Goal: Transaction & Acquisition: Purchase product/service

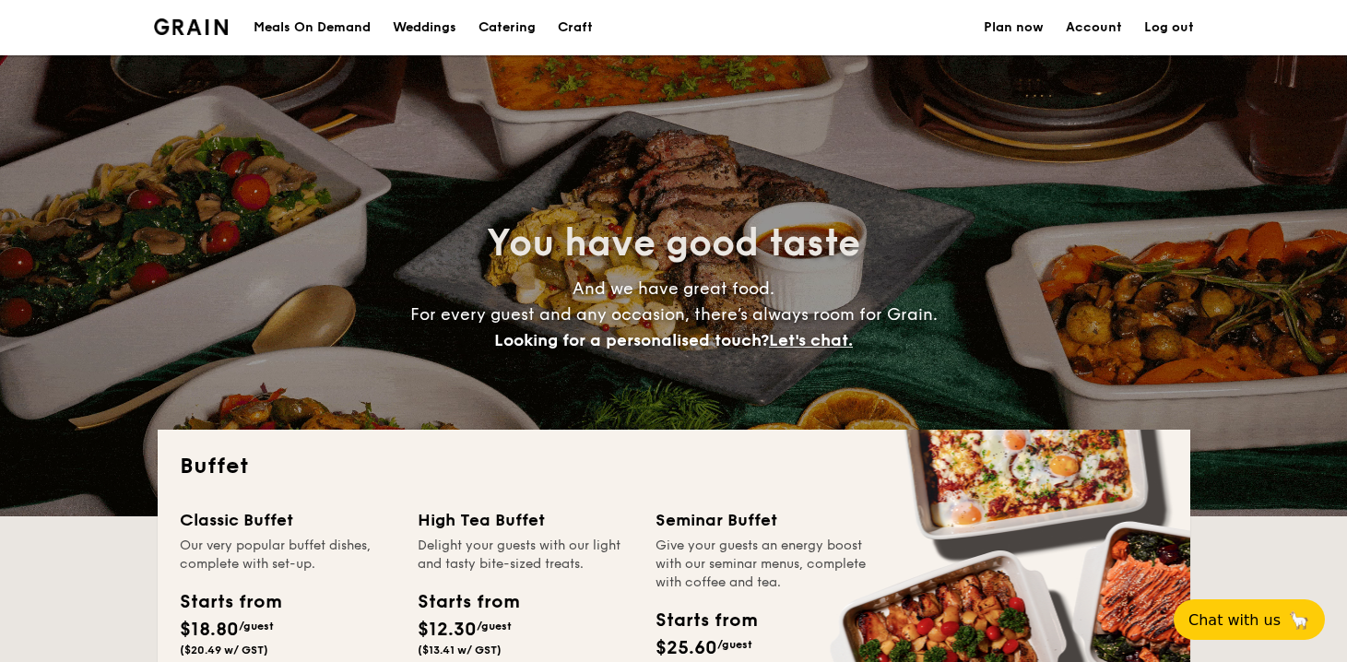
select select
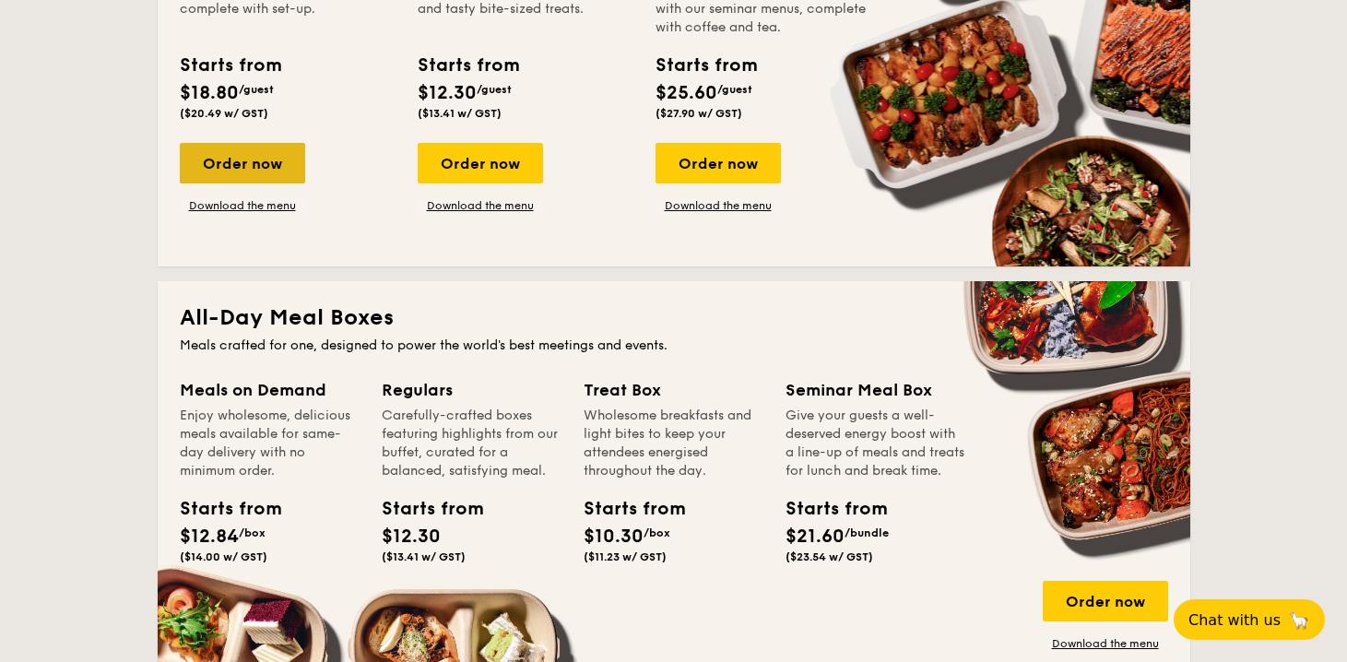
click at [268, 171] on div "Order now" at bounding box center [242, 163] width 125 height 41
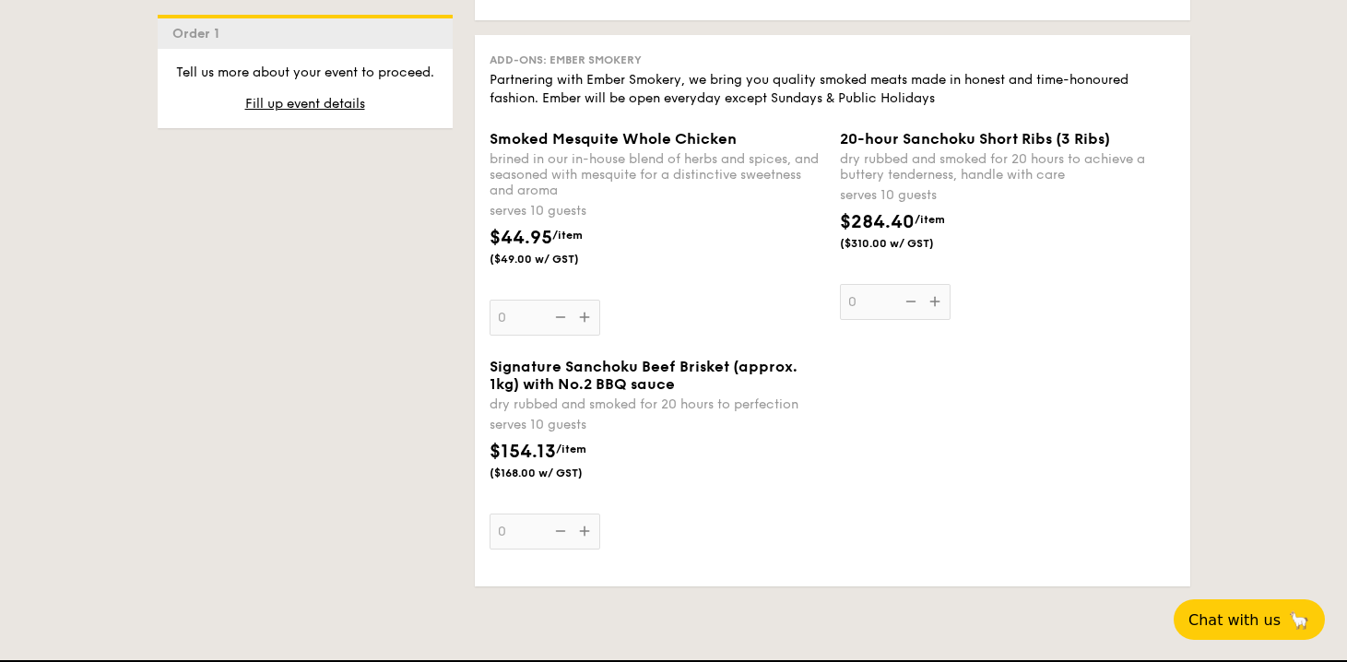
scroll to position [2117, 0]
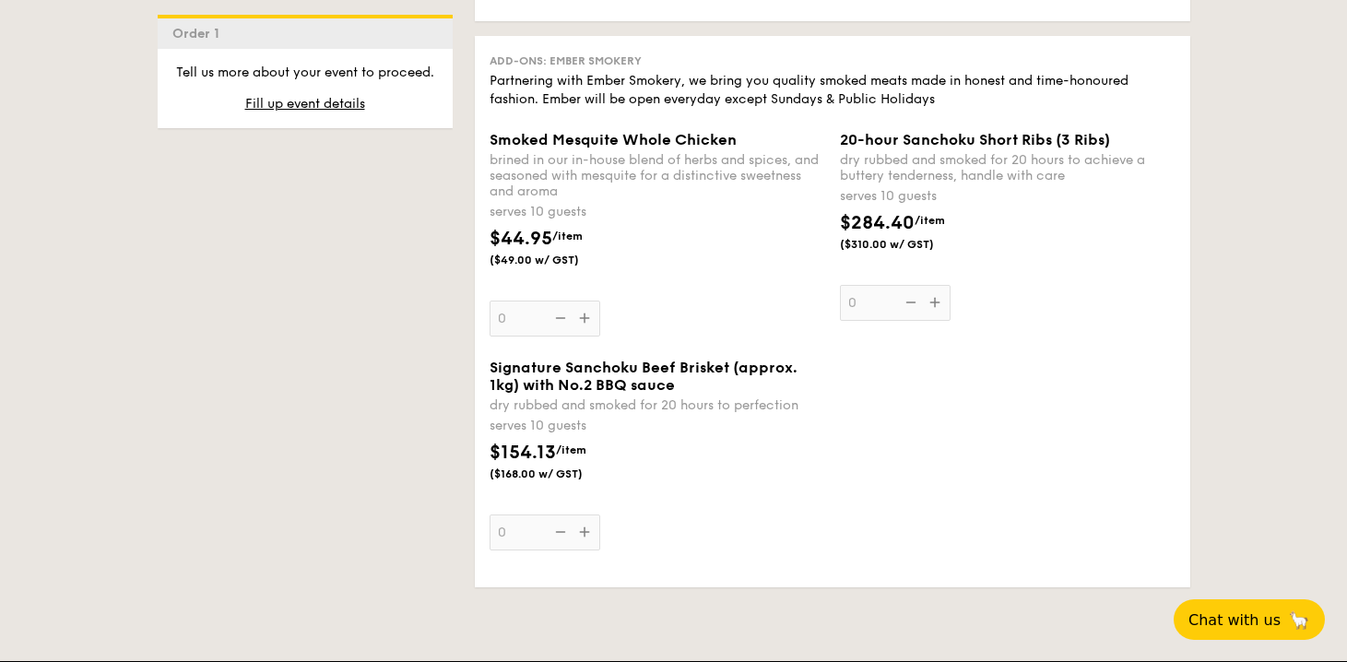
click at [491, 464] on span "$154.13" at bounding box center [523, 453] width 66 height 22
click at [491, 515] on input "0" at bounding box center [545, 533] width 111 height 36
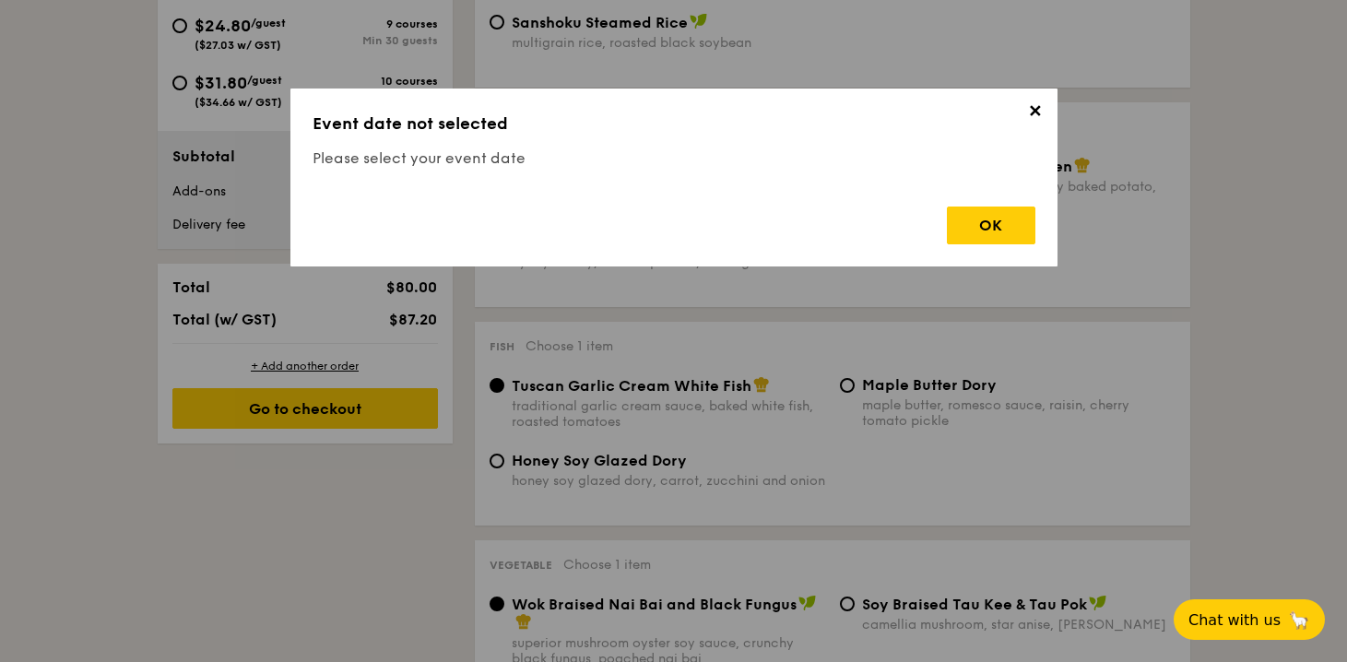
scroll to position [492, 0]
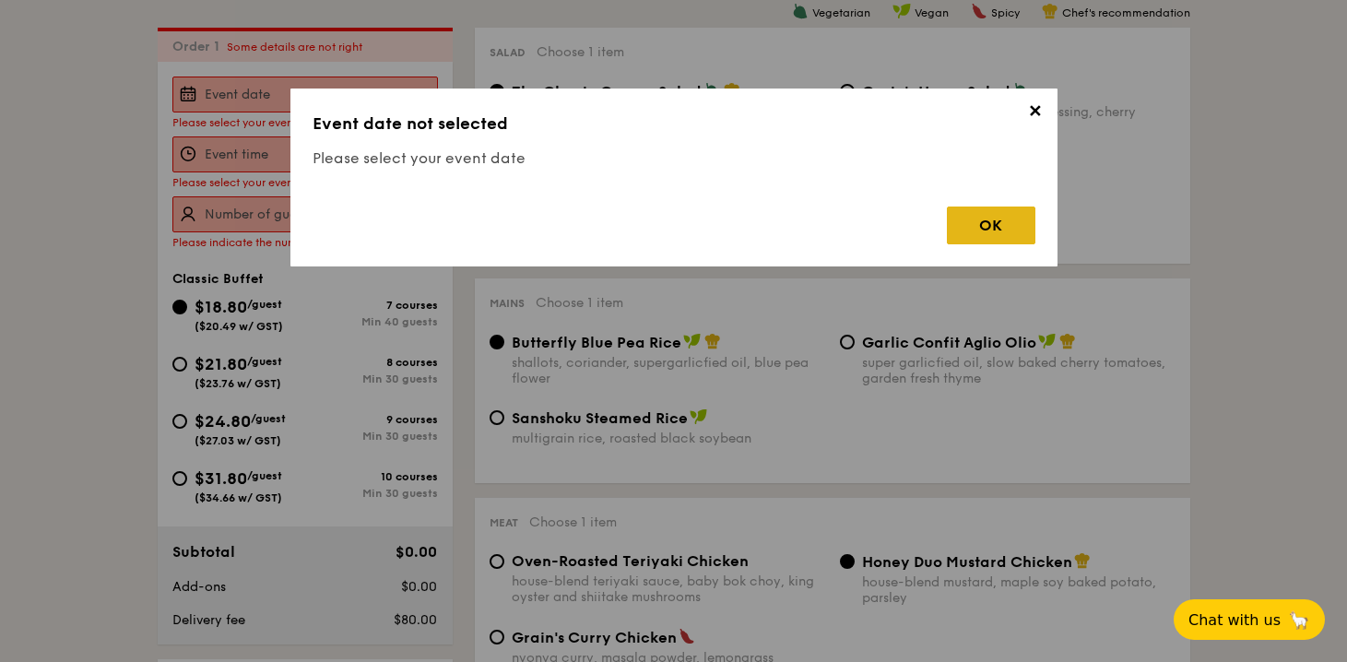
click at [1007, 231] on div "OK" at bounding box center [991, 226] width 89 height 38
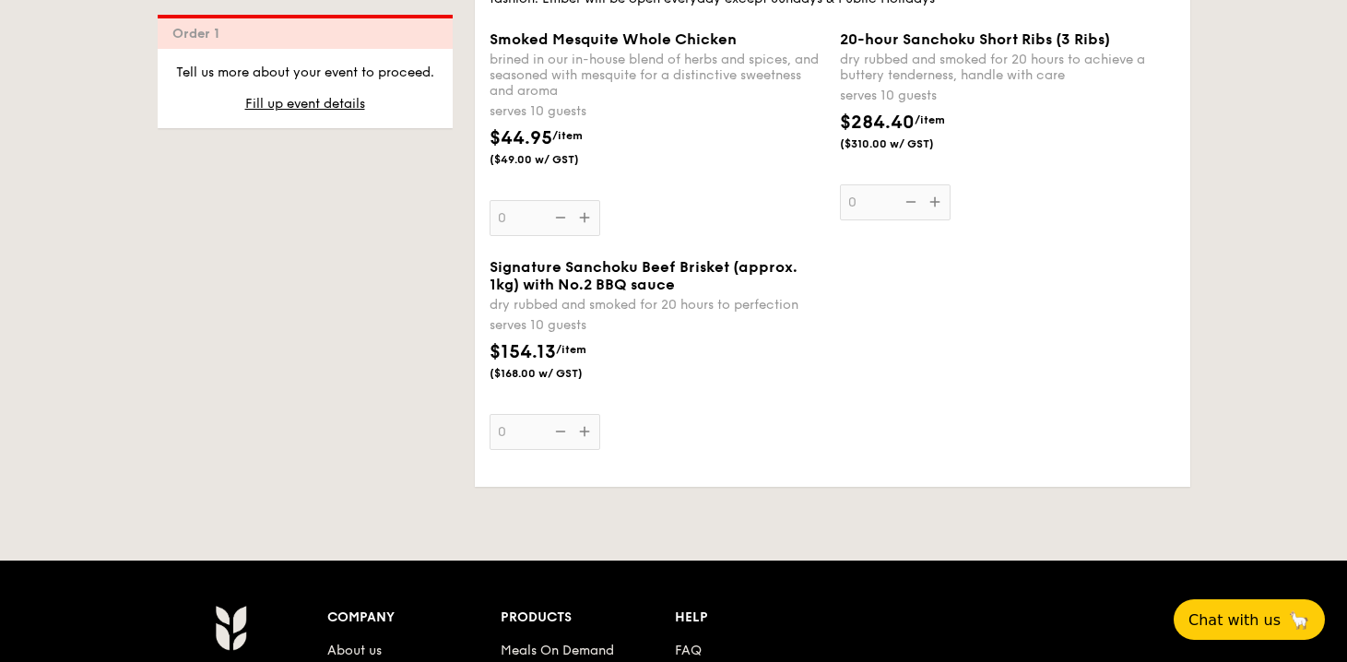
scroll to position [2210, 0]
